Goal: Task Accomplishment & Management: Complete application form

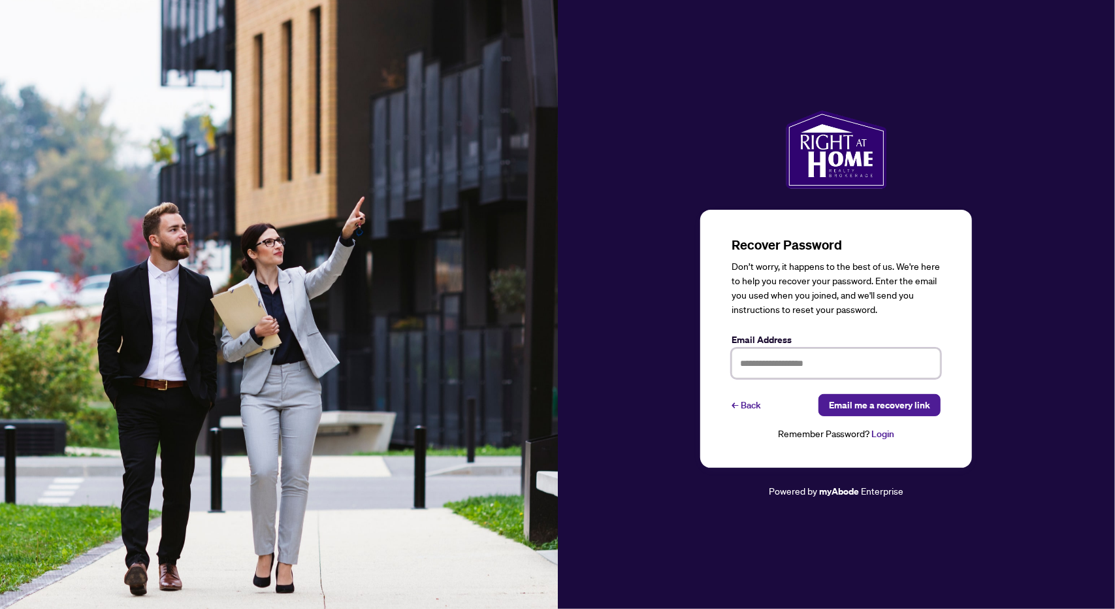
click at [761, 366] on input "text" at bounding box center [835, 363] width 209 height 30
click at [1038, 250] on div "Recover Password Don’t worry, it happens to the best of us. We're here to help …" at bounding box center [837, 304] width 558 height 388
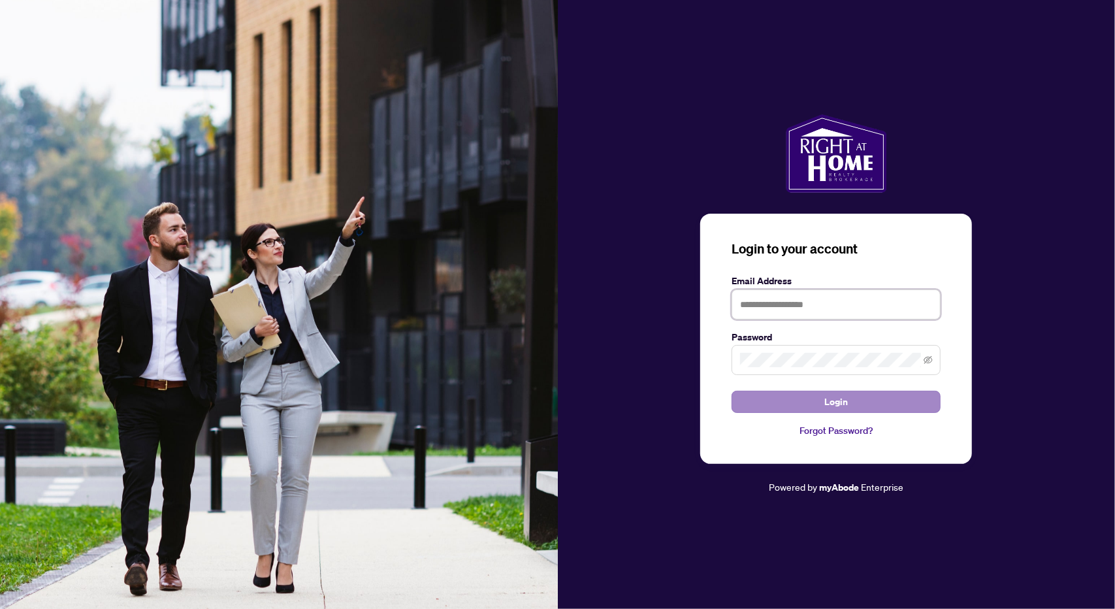
type input "**********"
click at [789, 402] on button "Login" at bounding box center [835, 401] width 209 height 22
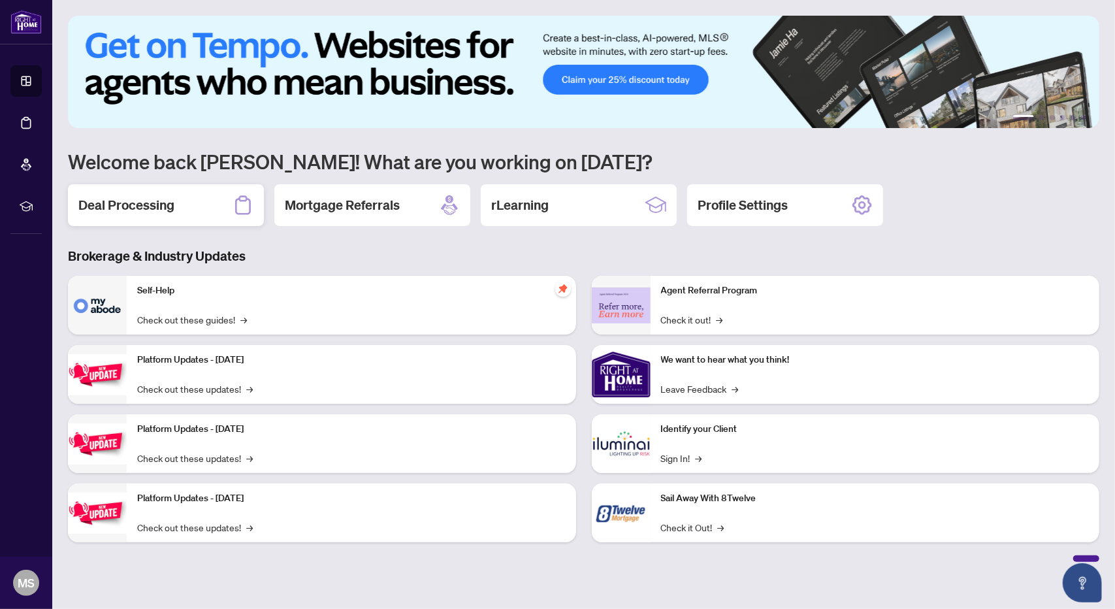
click at [172, 204] on h2 "Deal Processing" at bounding box center [126, 205] width 96 height 18
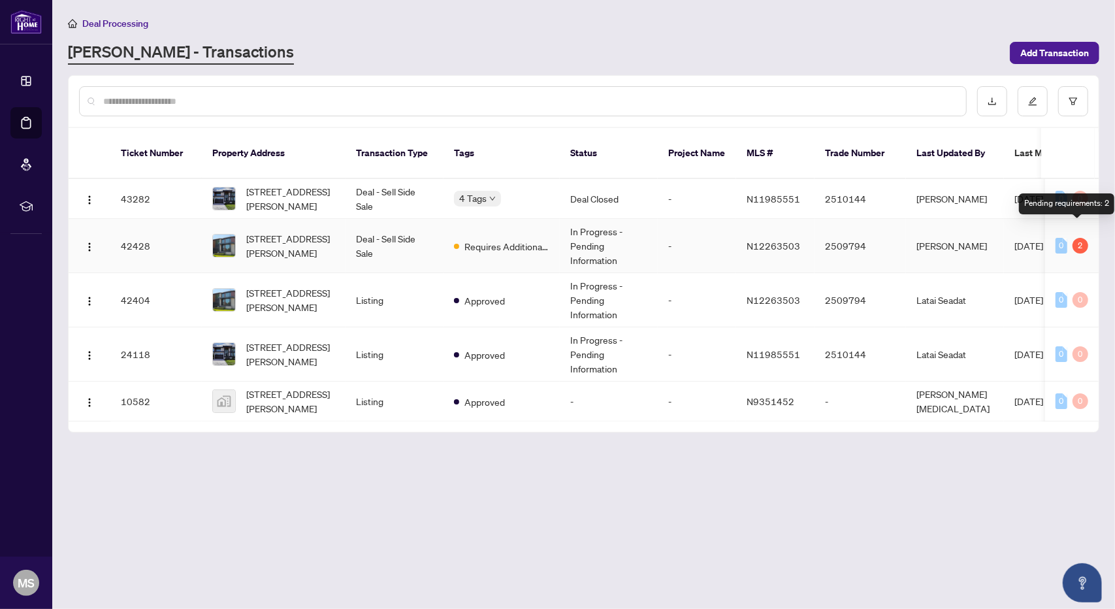
click at [1080, 238] on div "2" at bounding box center [1080, 246] width 16 height 16
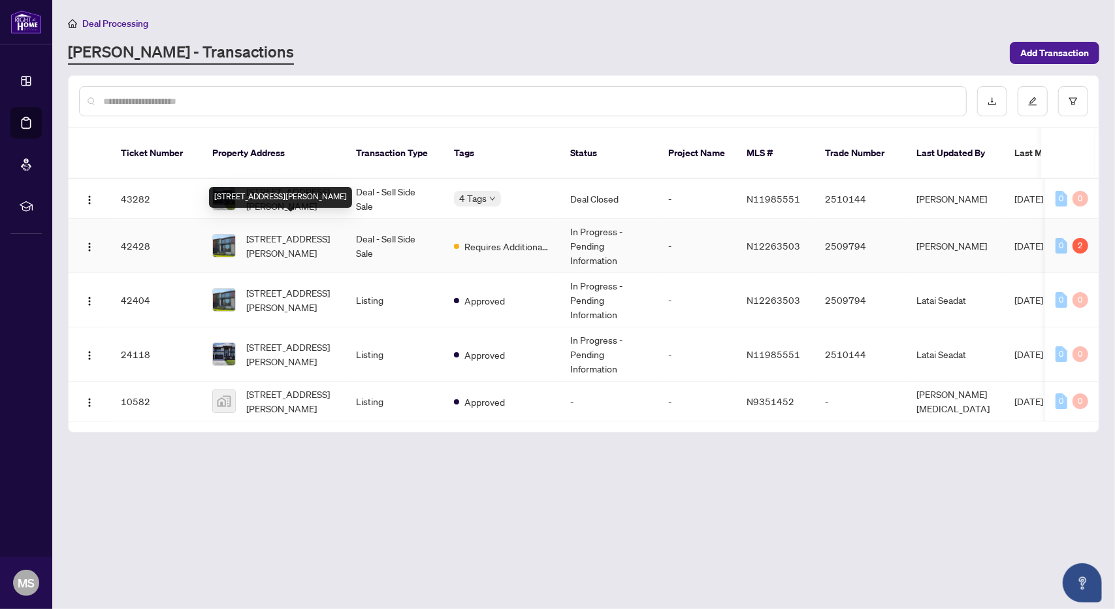
click at [306, 231] on span "101 Douglas Rd, Richmond Hill, Ontario L4E 3H1, Canada" at bounding box center [290, 245] width 89 height 29
click at [252, 231] on span "101 Douglas Rd, Richmond Hill, Ontario L4E 3H1, Canada" at bounding box center [290, 245] width 89 height 29
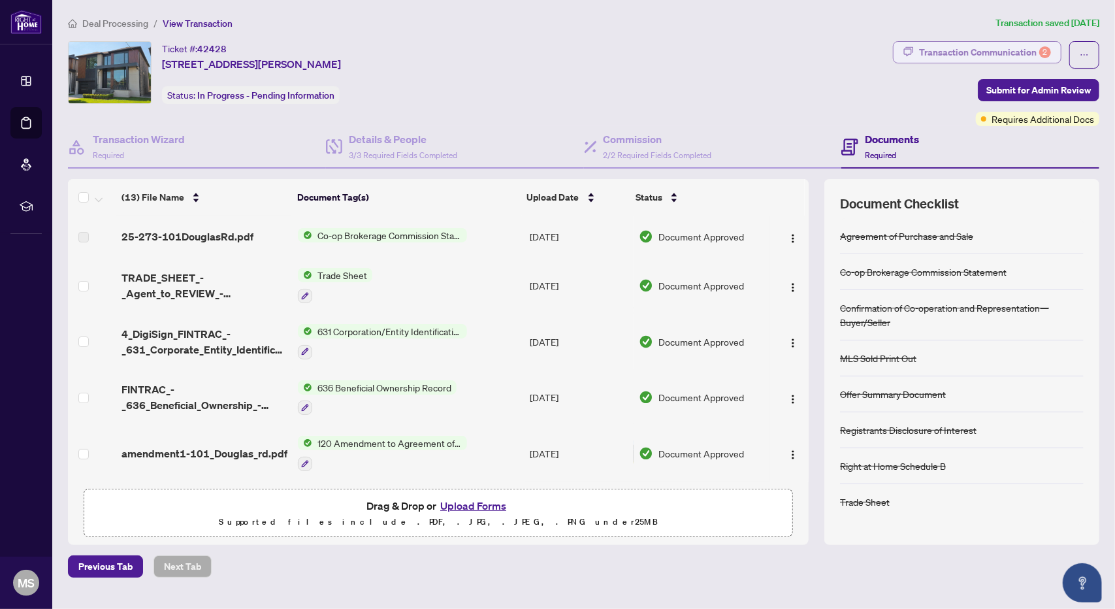
click at [978, 50] on div "Transaction Communication 2" at bounding box center [985, 52] width 132 height 21
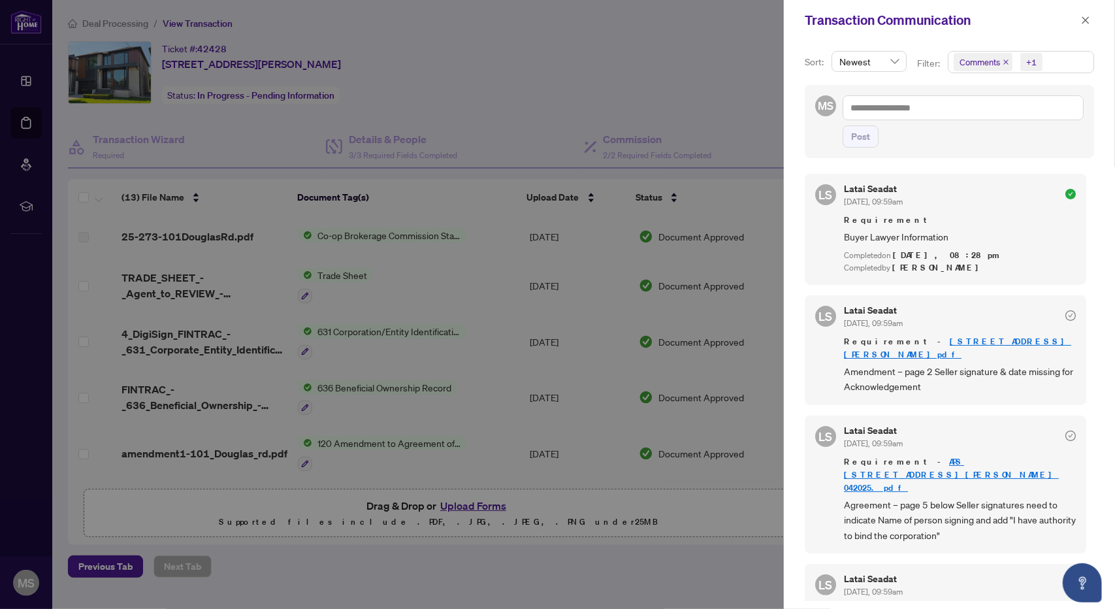
click at [724, 25] on div at bounding box center [557, 304] width 1115 height 609
click at [714, 75] on div at bounding box center [557, 304] width 1115 height 609
click at [1089, 16] on icon "close" at bounding box center [1085, 20] width 9 height 9
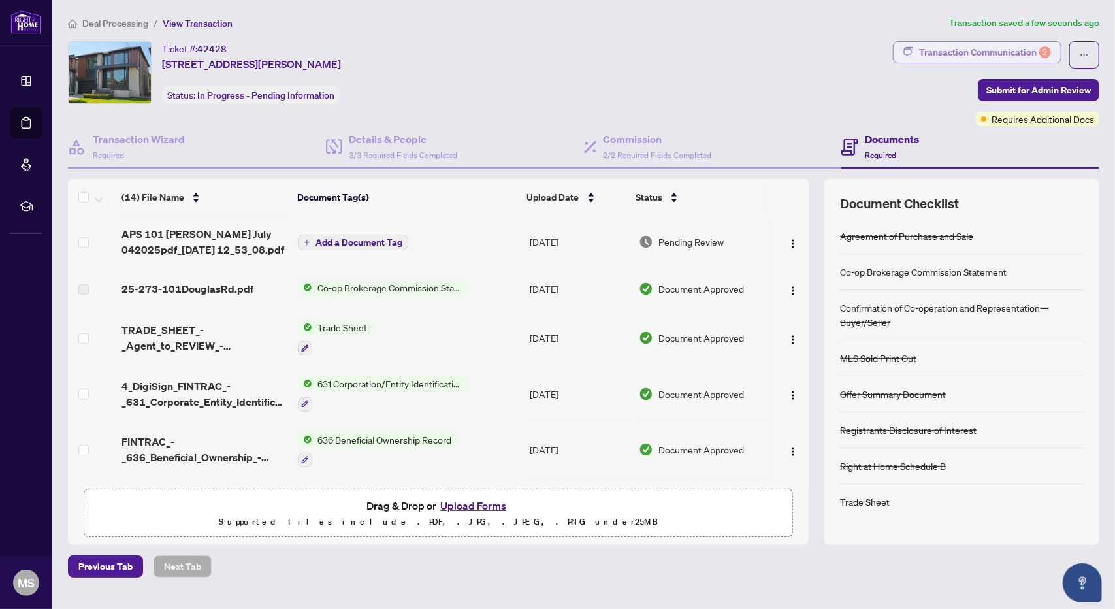
click at [944, 42] on div "Transaction Communication 2" at bounding box center [985, 52] width 132 height 21
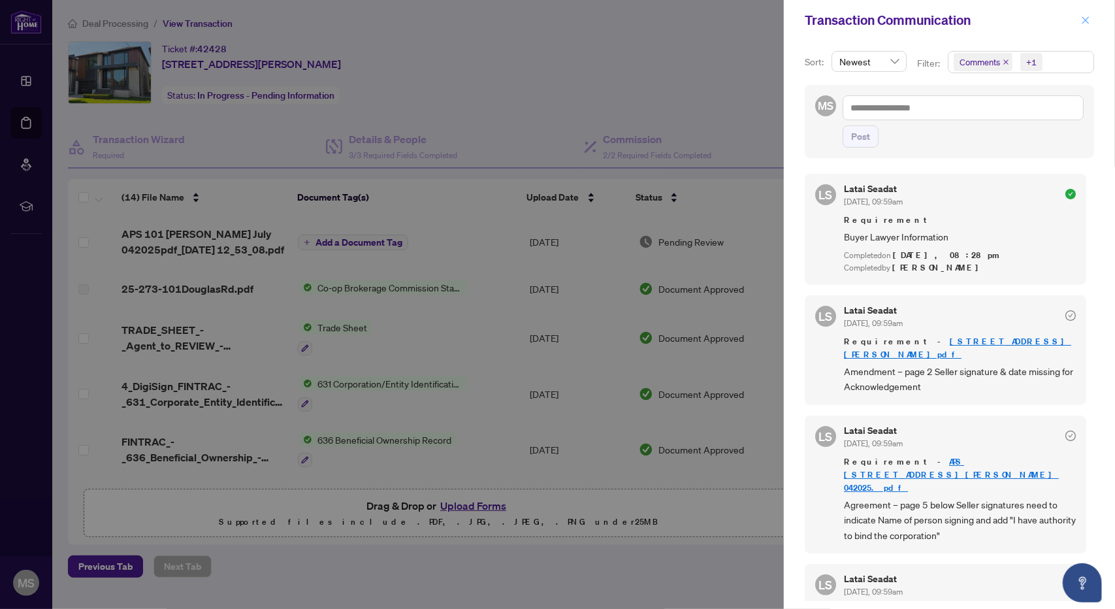
click at [1087, 19] on icon "close" at bounding box center [1085, 19] width 7 height 7
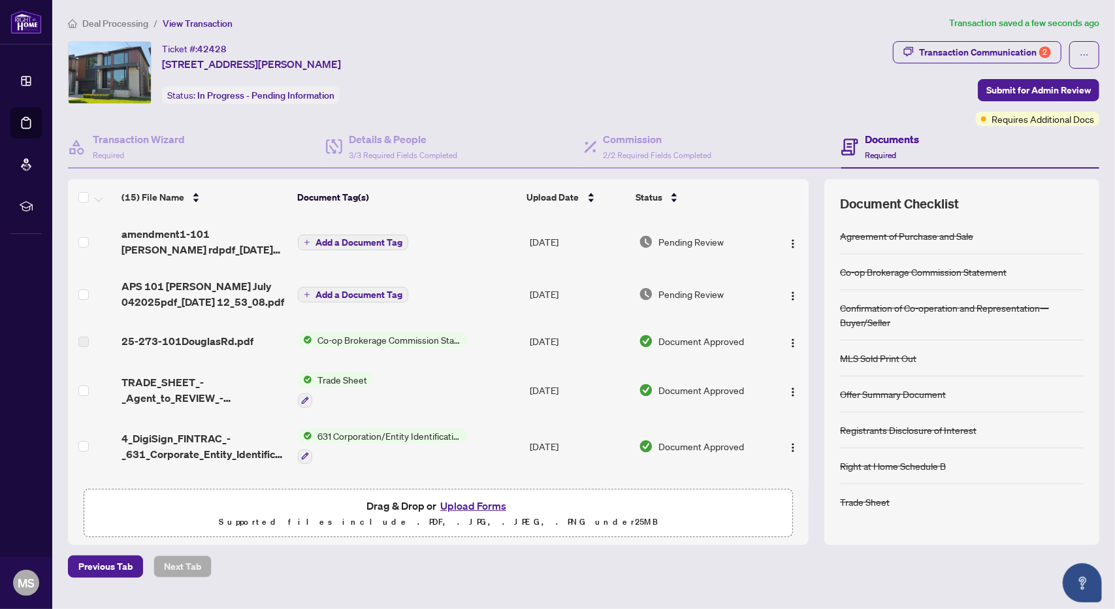
click at [755, 83] on div "Ticket #: 42428 101 Douglas Rd, Richmond Hill, Ontario L4E 3H1, Canada Status: …" at bounding box center [477, 72] width 819 height 63
click at [1032, 85] on span "Submit for Admin Review" at bounding box center [1038, 90] width 104 height 21
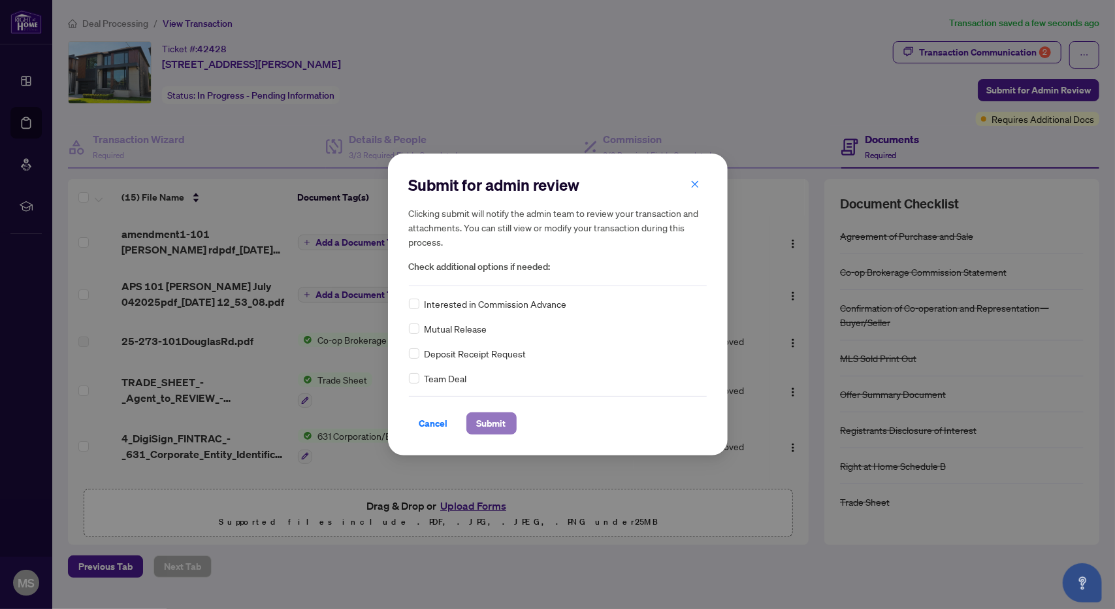
click at [503, 421] on span "Submit" at bounding box center [491, 423] width 29 height 21
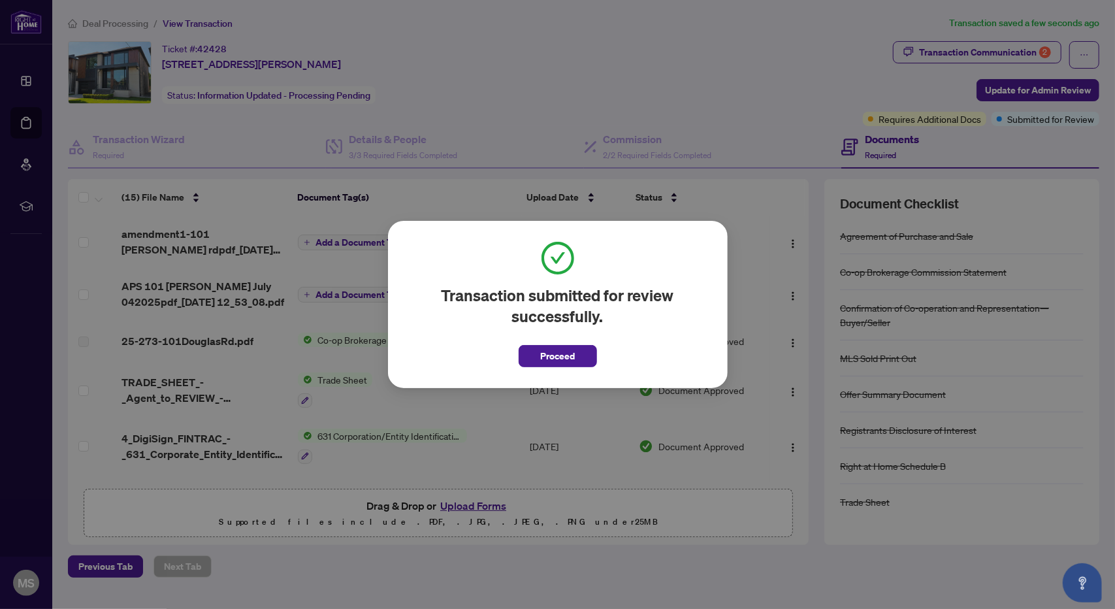
click at [535, 356] on button "Proceed" at bounding box center [557, 356] width 78 height 22
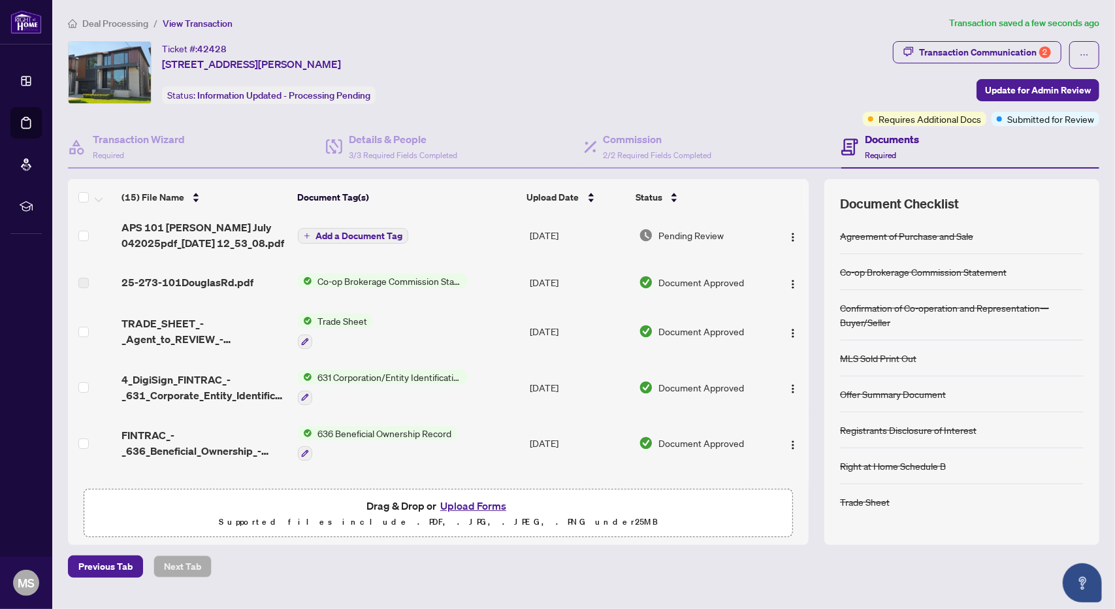
scroll to position [65, 0]
